Goal: Task Accomplishment & Management: Use online tool/utility

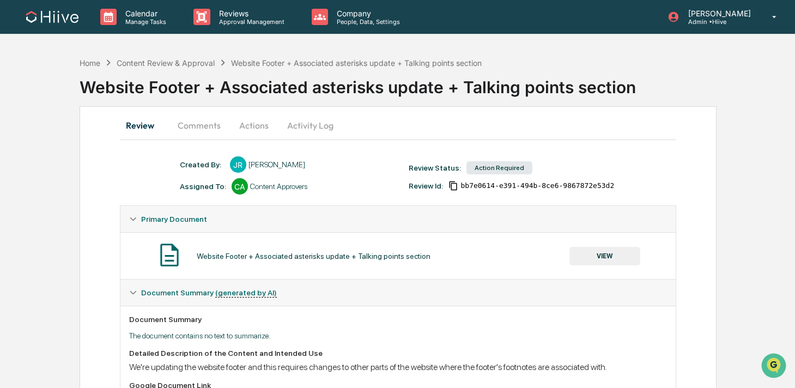
scroll to position [236, 0]
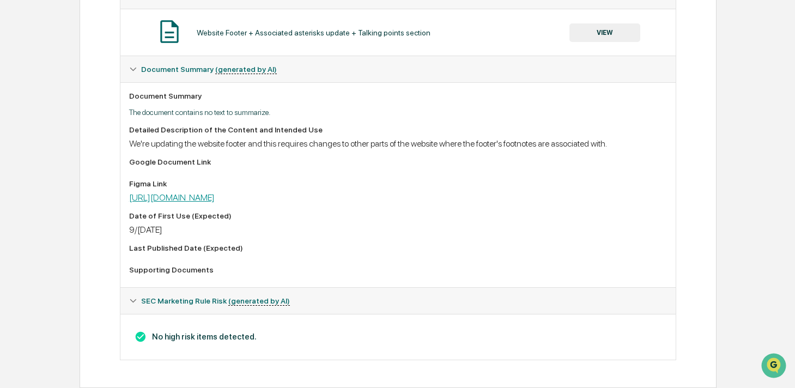
click at [215, 198] on link "[URL][DOMAIN_NAME]" at bounding box center [172, 197] width 86 height 10
click at [594, 23] on button "VIEW" at bounding box center [605, 32] width 71 height 19
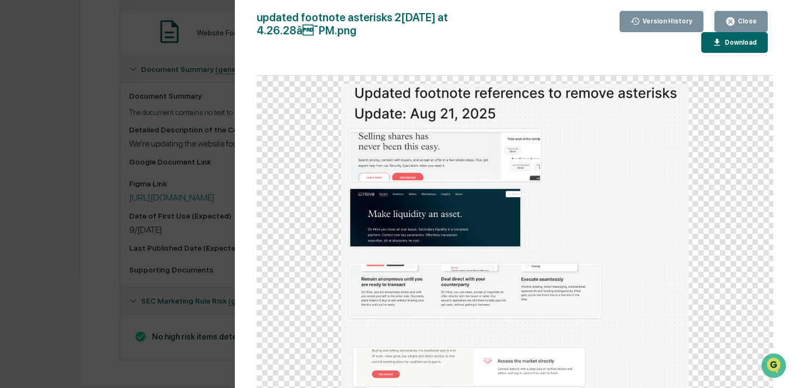
click at [721, 38] on icon "button" at bounding box center [718, 43] width 10 height 10
click at [741, 27] on button "Close" at bounding box center [741, 21] width 53 height 21
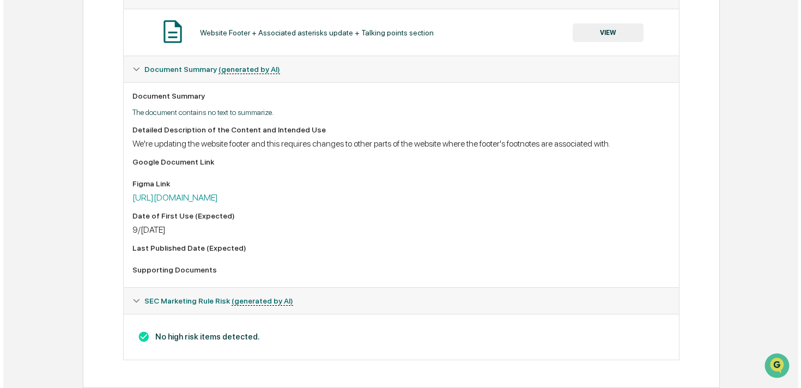
scroll to position [0, 0]
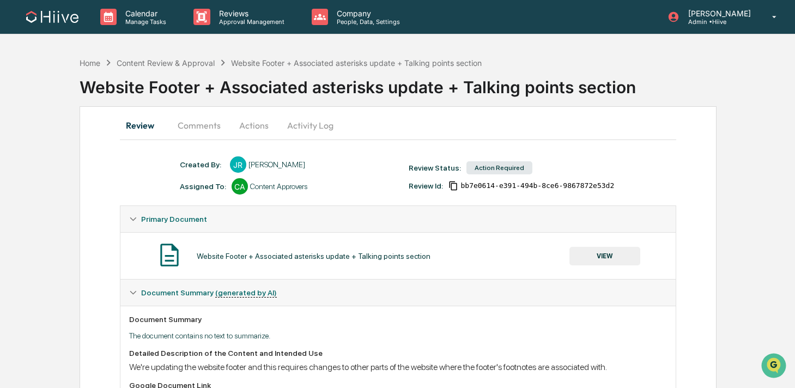
click at [208, 123] on button "Comments" at bounding box center [199, 125] width 61 height 26
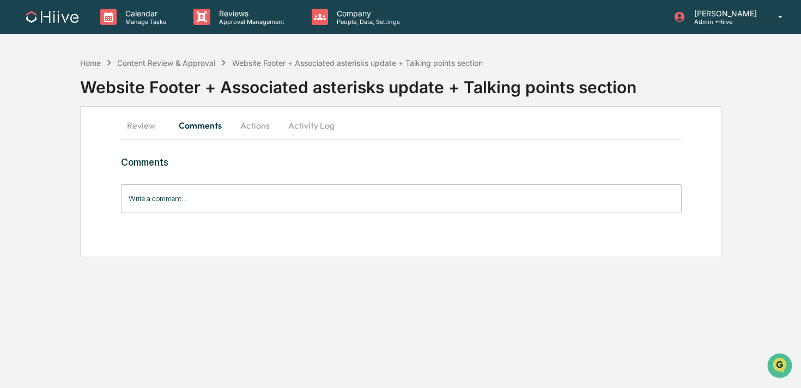
click at [298, 124] on button "Activity Log" at bounding box center [312, 125] width 64 height 26
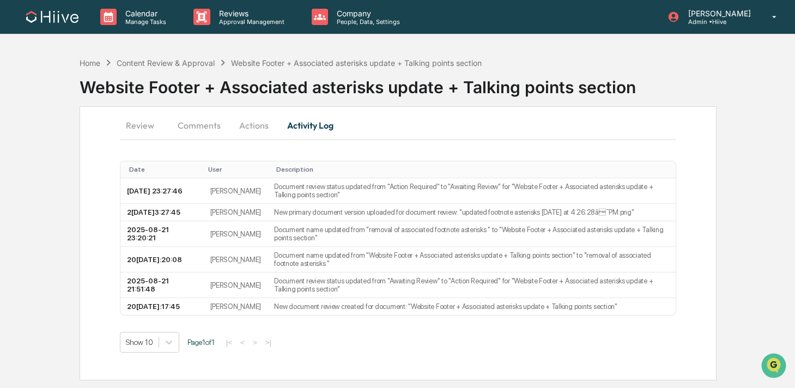
click at [253, 123] on button "Actions" at bounding box center [254, 125] width 49 height 26
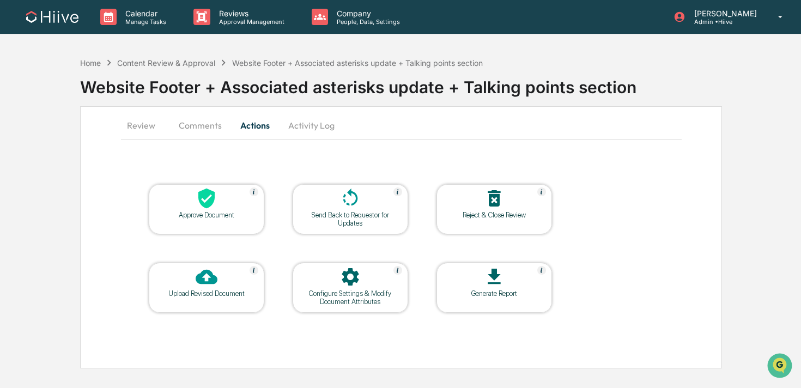
click at [357, 279] on icon at bounding box center [350, 276] width 17 height 17
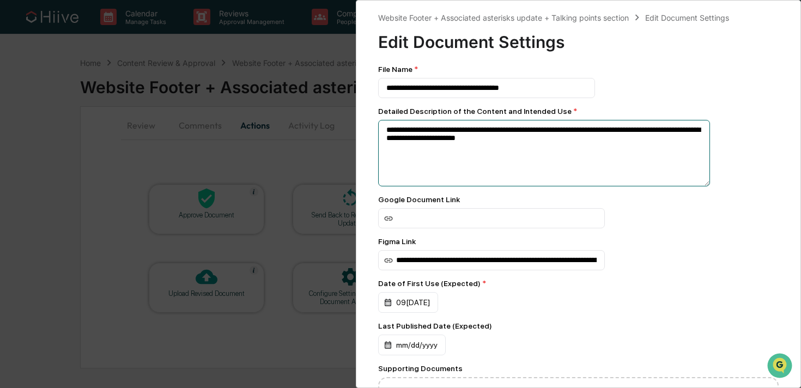
click at [486, 140] on textarea "**********" at bounding box center [544, 153] width 332 height 67
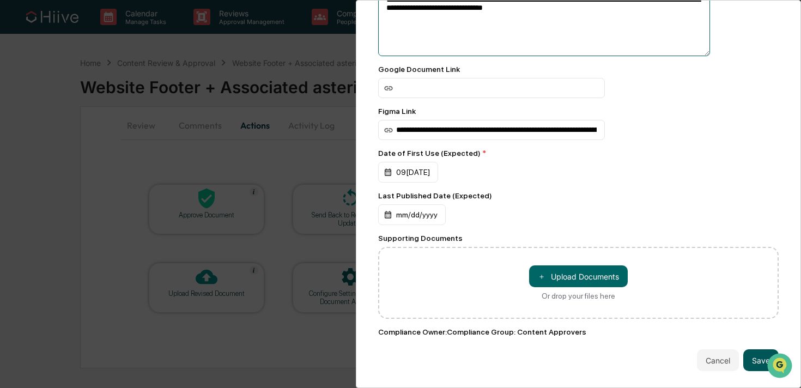
type textarea "**********"
click at [747, 349] on button "Save" at bounding box center [761, 360] width 35 height 22
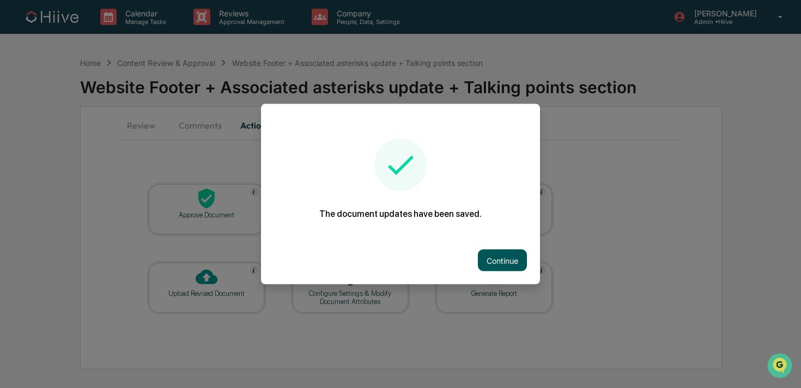
click at [488, 254] on button "Continue" at bounding box center [502, 261] width 49 height 22
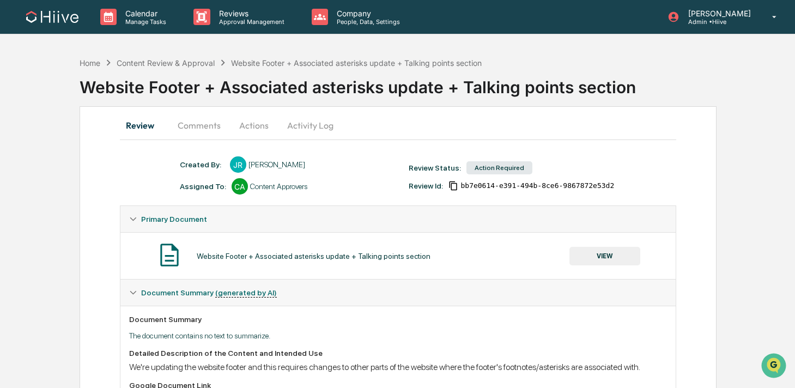
click at [250, 134] on button "Actions" at bounding box center [254, 125] width 49 height 26
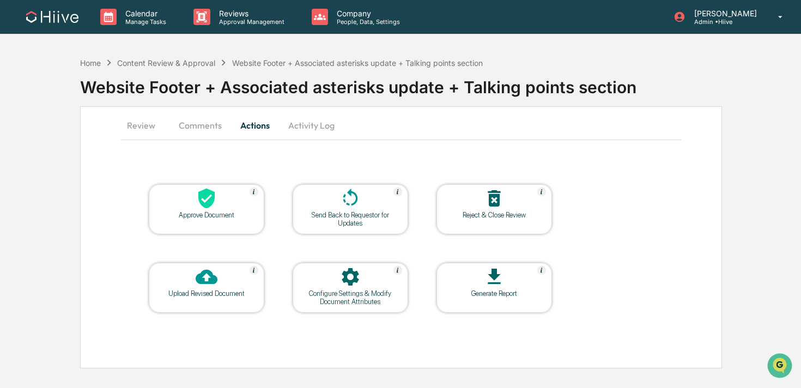
click at [301, 132] on button "Activity Log" at bounding box center [312, 125] width 64 height 26
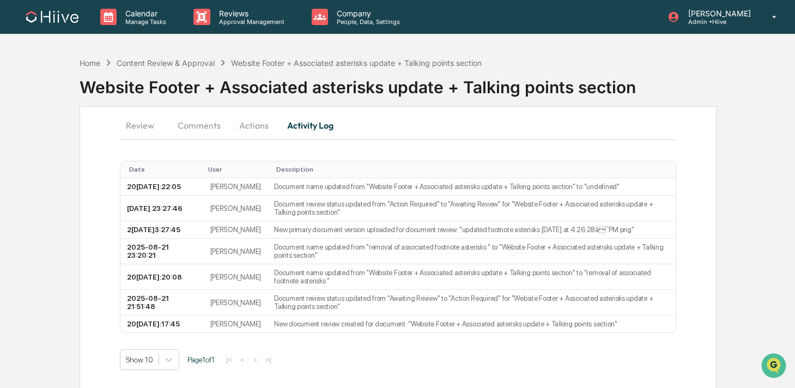
click at [252, 130] on button "Actions" at bounding box center [254, 125] width 49 height 26
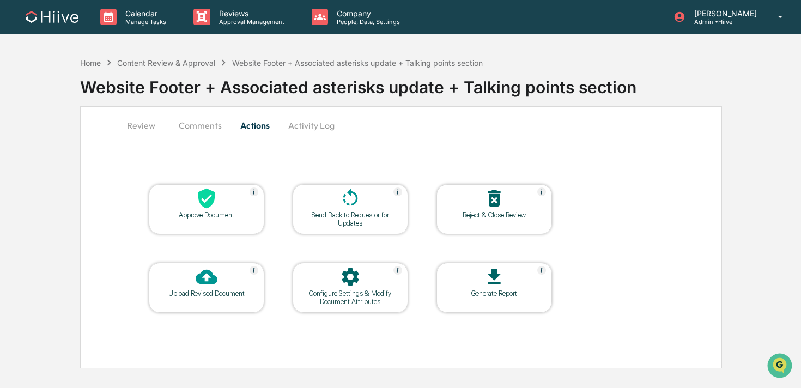
click at [327, 263] on div "Configure Settings & Modify Document Attributes" at bounding box center [351, 288] width 116 height 50
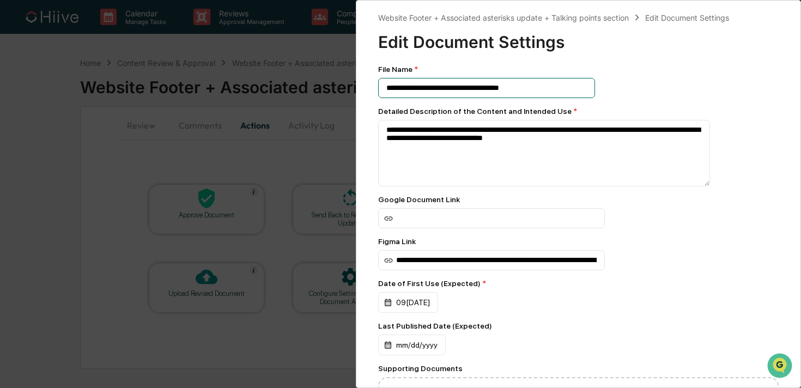
click at [444, 83] on input "**********" at bounding box center [486, 88] width 217 height 20
click at [388, 89] on input "**********" at bounding box center [486, 88] width 217 height 20
click at [390, 89] on input "**********" at bounding box center [486, 88] width 217 height 20
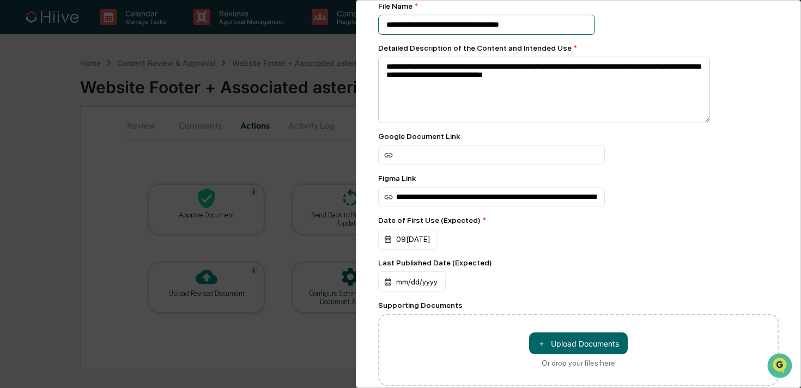
scroll to position [0, 0]
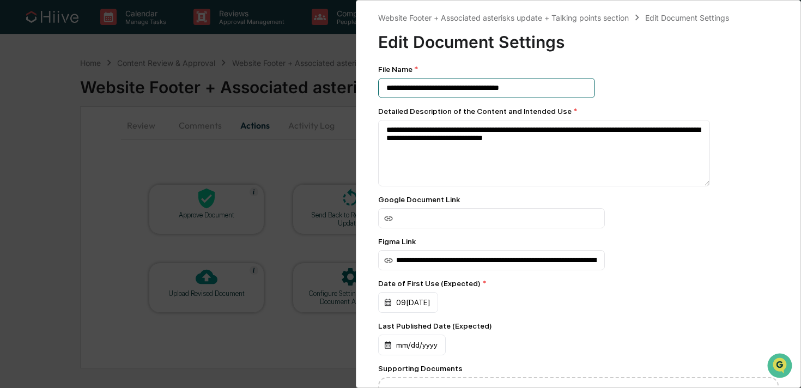
click at [538, 95] on input "**********" at bounding box center [486, 88] width 217 height 20
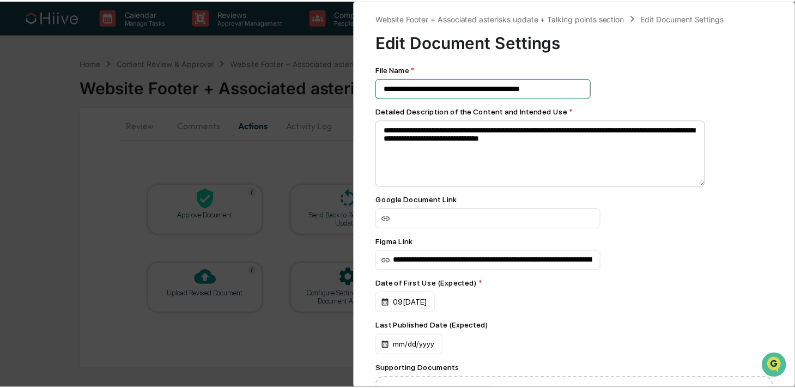
scroll to position [141, 0]
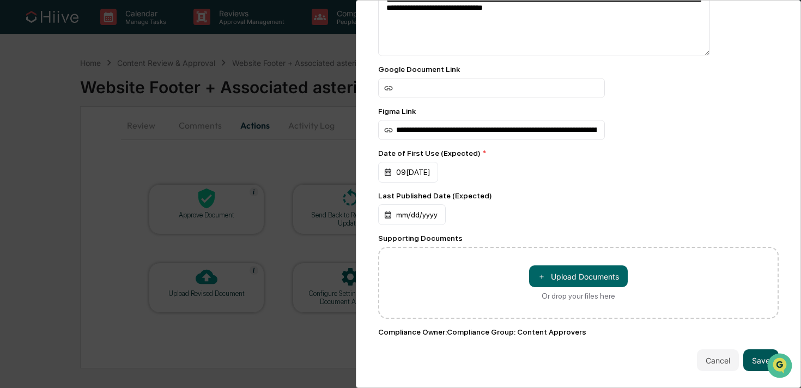
type input "**********"
click at [745, 353] on button "Save" at bounding box center [761, 360] width 35 height 22
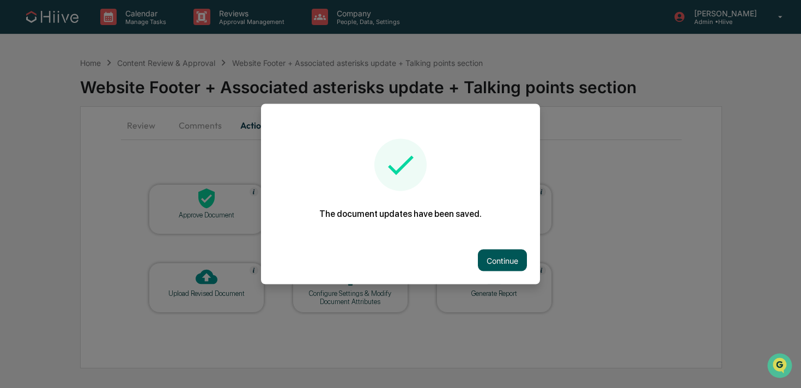
click at [503, 259] on button "Continue" at bounding box center [502, 261] width 49 height 22
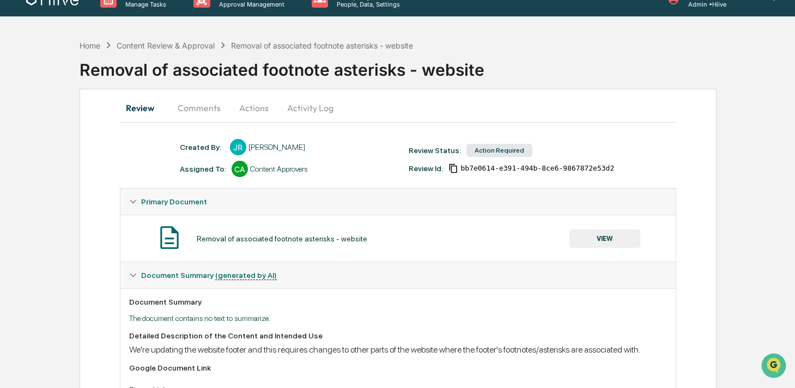
scroll to position [22, 0]
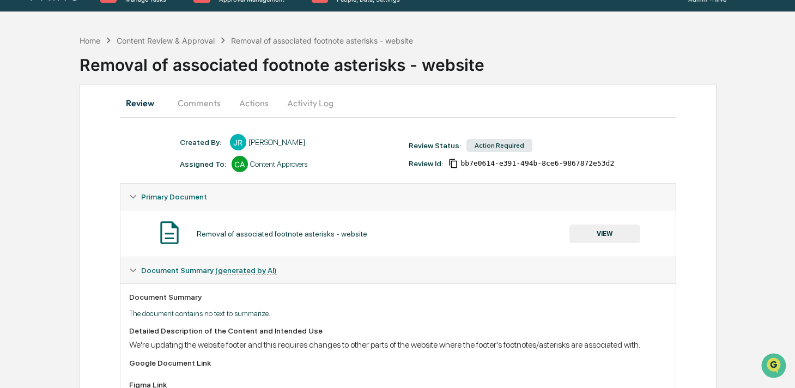
click at [200, 104] on button "Comments" at bounding box center [199, 103] width 61 height 26
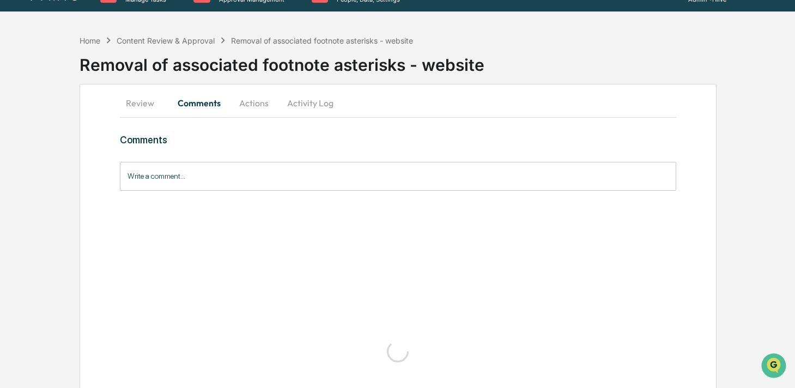
scroll to position [0, 0]
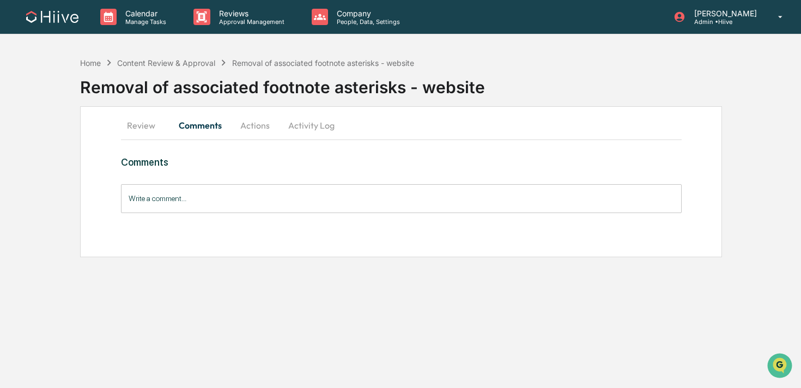
click at [176, 201] on input "Write a comment..." at bounding box center [401, 198] width 561 height 29
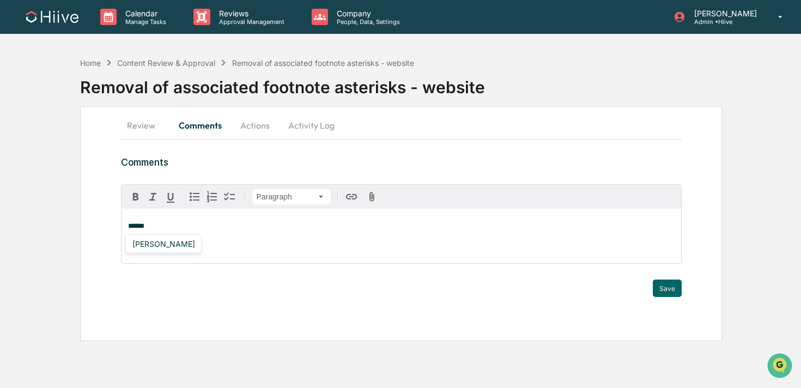
click at [157, 251] on div "[PERSON_NAME]" at bounding box center [163, 243] width 77 height 19
click at [159, 249] on div "[PERSON_NAME]" at bounding box center [163, 244] width 71 height 14
click at [670, 286] on button "Save" at bounding box center [667, 288] width 29 height 17
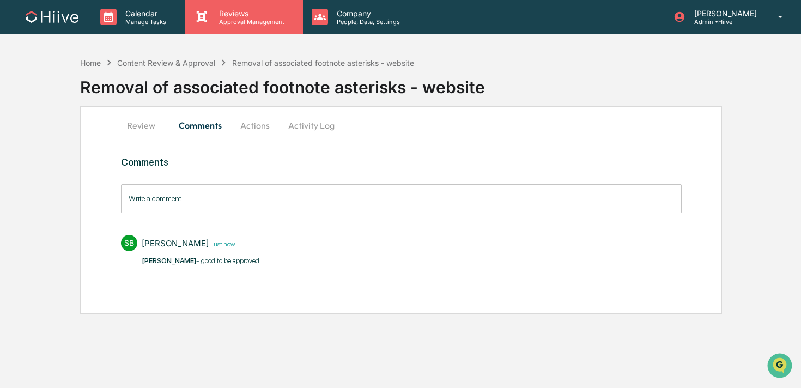
click at [217, 16] on p "Reviews" at bounding box center [250, 13] width 80 height 9
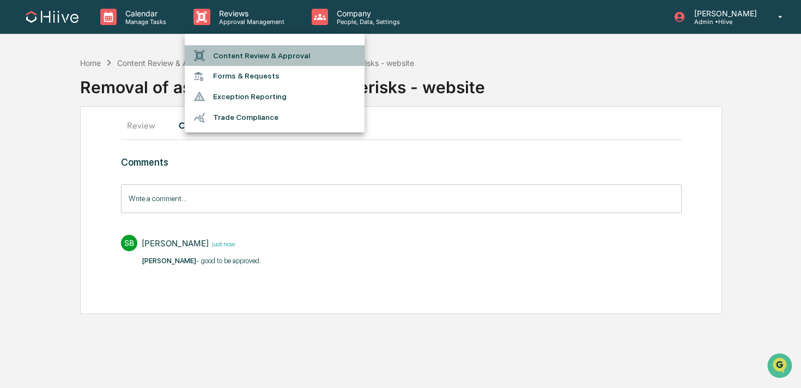
click at [215, 55] on li "Content Review & Approval" at bounding box center [275, 55] width 180 height 21
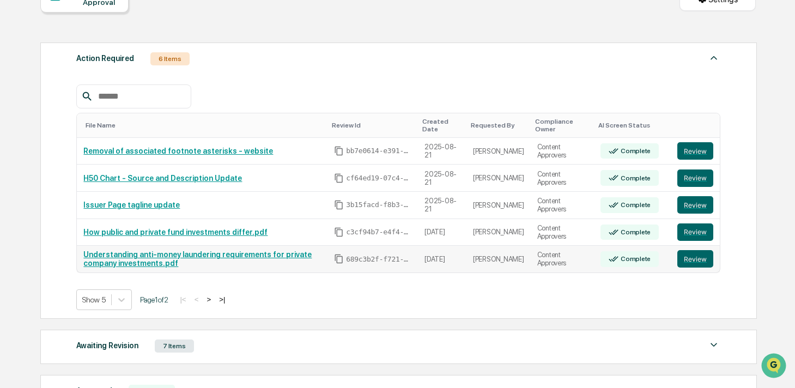
scroll to position [232, 0]
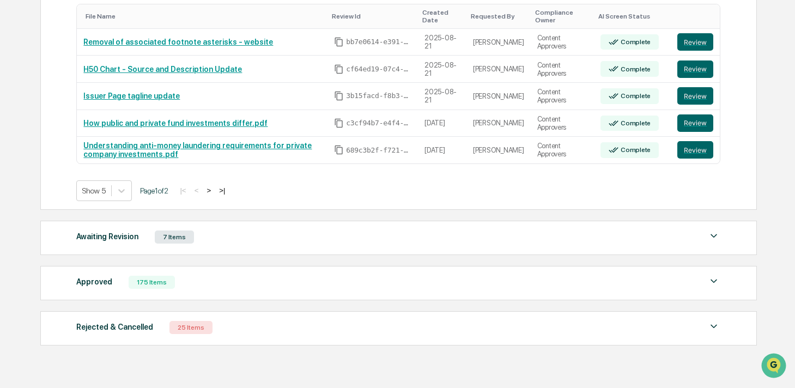
click at [212, 243] on div "Awaiting Revision 7 Items" at bounding box center [398, 237] width 644 height 15
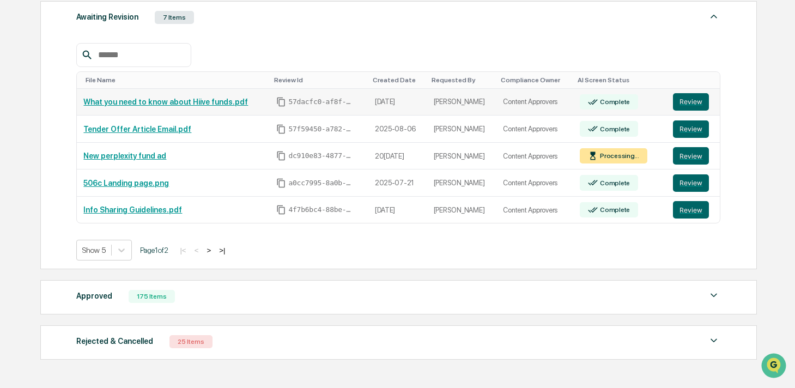
scroll to position [448, 0]
